Goal: Find specific page/section

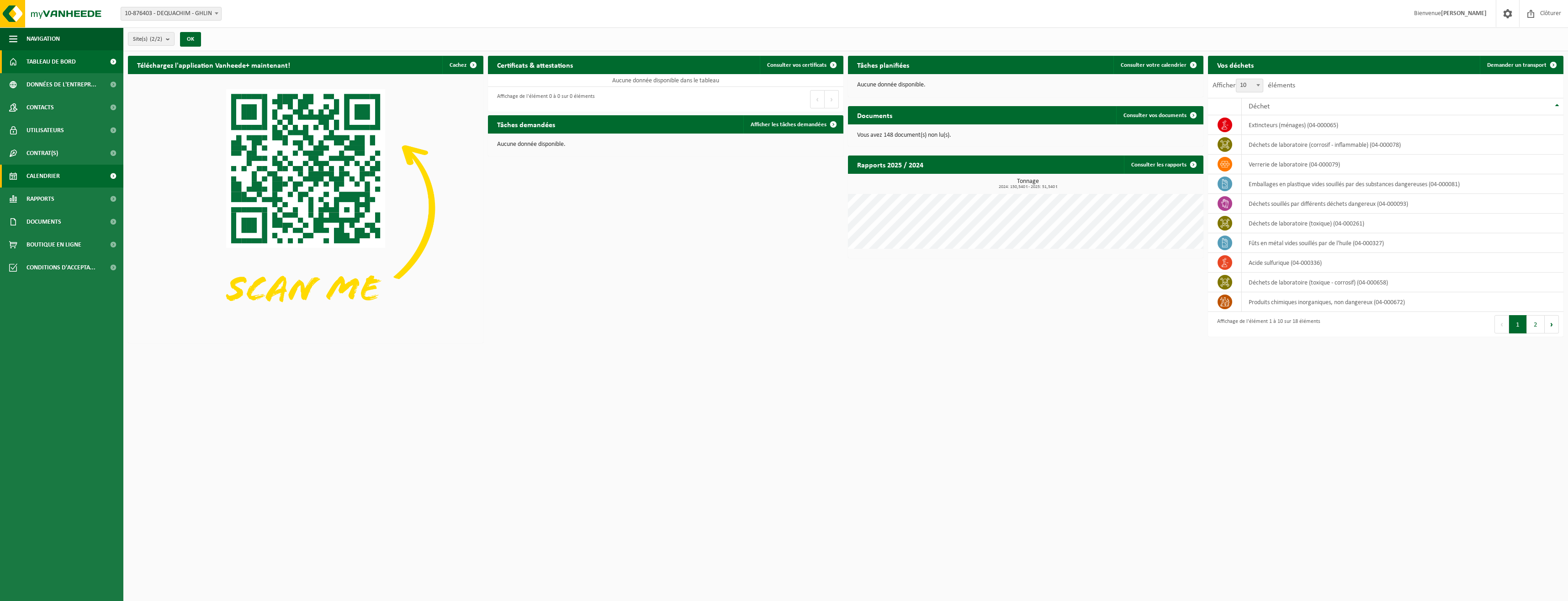
click at [53, 171] on span "Calendrier" at bounding box center [43, 176] width 34 height 23
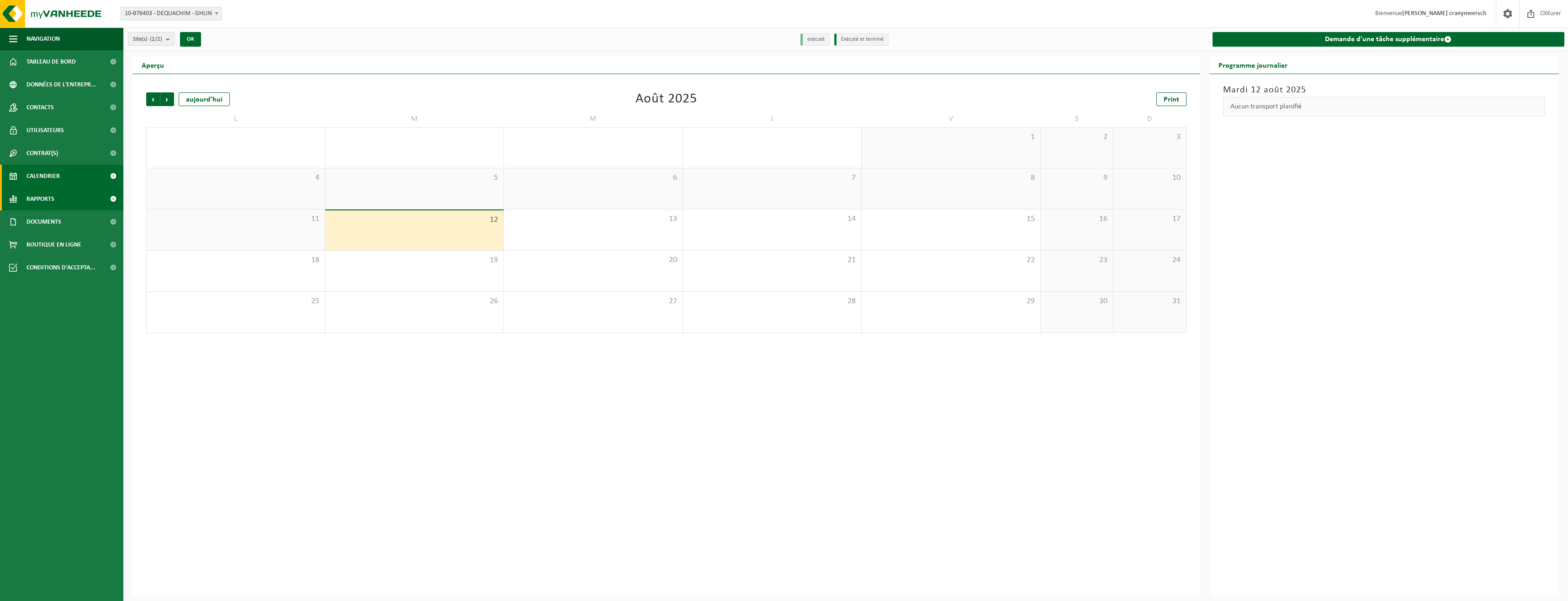
click at [39, 210] on span "Rapports" at bounding box center [40, 198] width 28 height 23
click at [43, 233] on span "Sous forme de liste" at bounding box center [53, 241] width 52 height 18
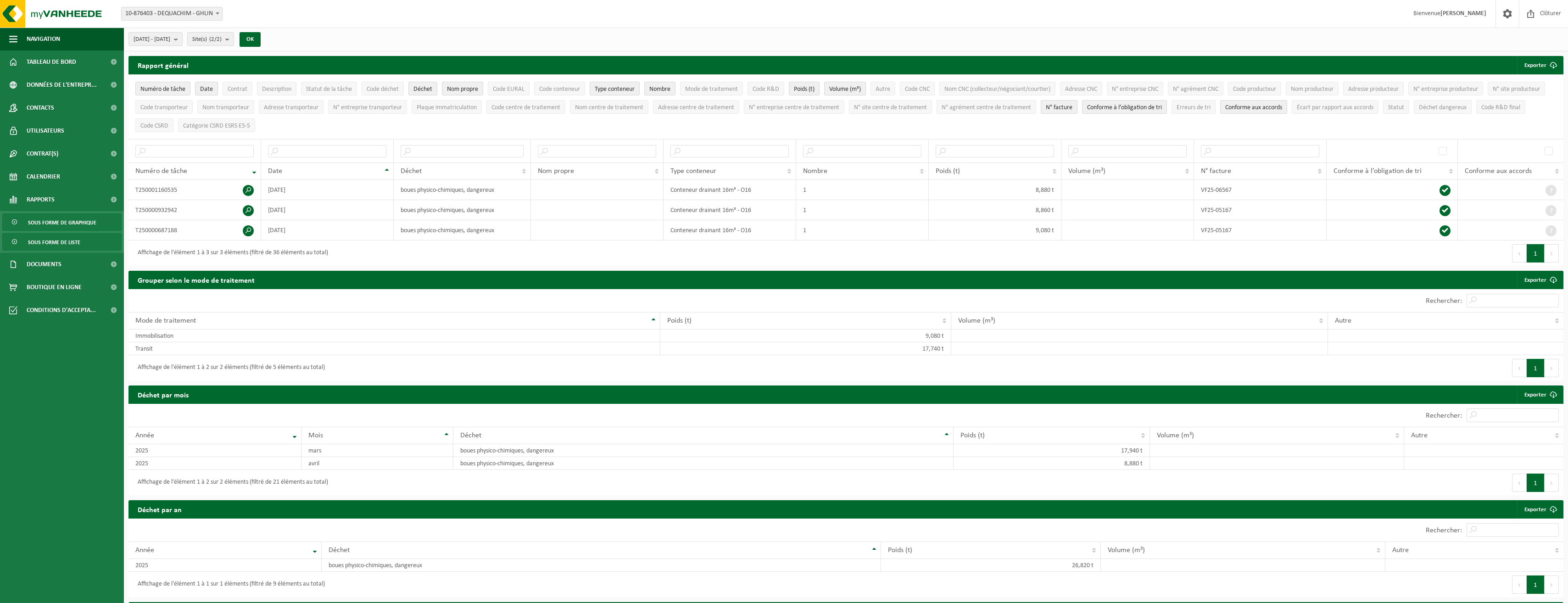
click at [46, 217] on span "Sous forme de graphique" at bounding box center [61, 222] width 68 height 18
